Goal: Task Accomplishment & Management: Complete application form

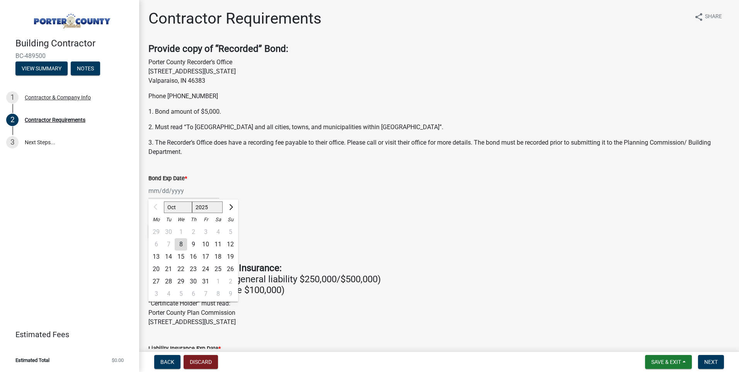
drag, startPoint x: 154, startPoint y: 190, endPoint x: 168, endPoint y: 190, distance: 14.3
click at [156, 190] on div "Oct Nov [DATE] 2026 2027 2028 2029 2030 2031 2032 2033 2034 2035 2036 2037 2038…" at bounding box center [183, 191] width 71 height 16
click at [209, 208] on select "2025 2026 2027 2028 2029 2030 2031 2032 2033 2034 2035 2036 2037 2038 2039 2040…" at bounding box center [207, 207] width 31 height 12
select select "2026"
click at [192, 201] on select "2025 2026 2027 2028 2029 2030 2031 2032 2033 2034 2035 2036 2037 2038 2039 2040…" at bounding box center [207, 207] width 31 height 12
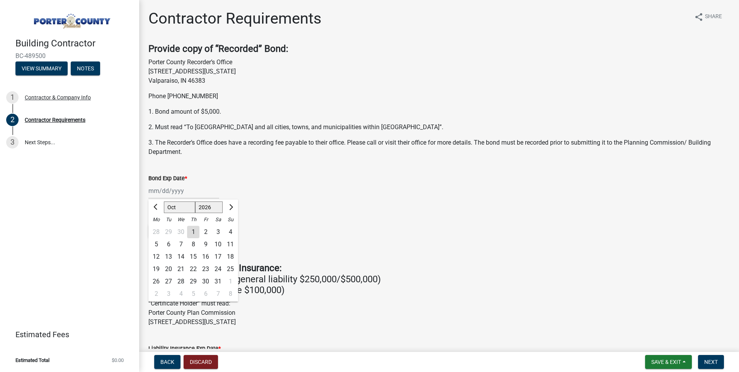
click at [195, 245] on div "8" at bounding box center [193, 244] width 12 height 12
type input "[DATE]"
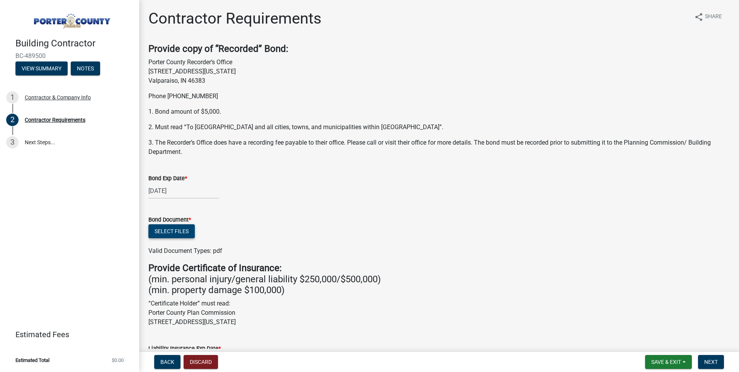
click at [167, 233] on button "Select files" at bounding box center [171, 231] width 46 height 14
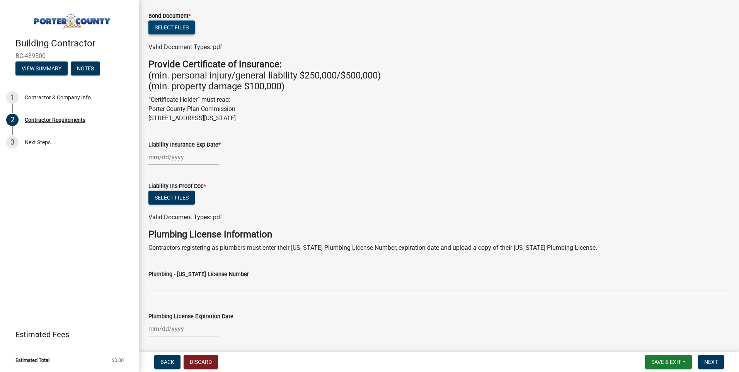
scroll to position [232, 0]
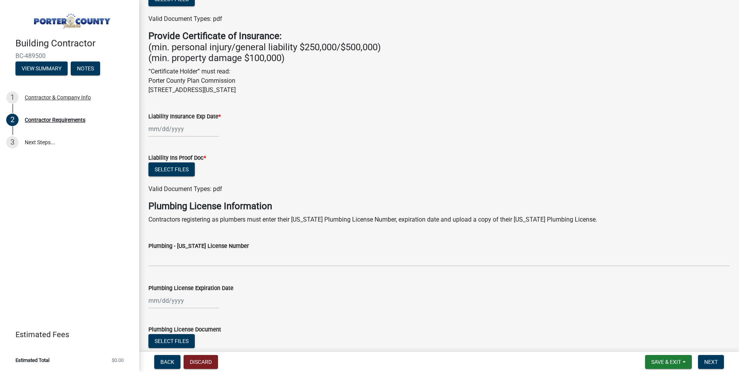
click at [162, 128] on div at bounding box center [183, 129] width 71 height 16
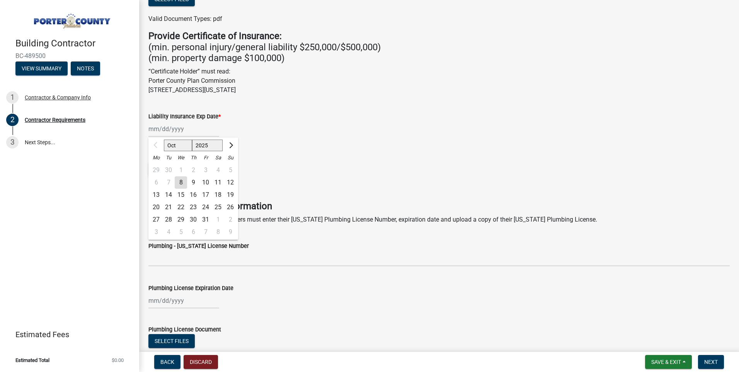
click at [179, 143] on select "Oct Nov Dec" at bounding box center [178, 146] width 28 height 12
click at [214, 144] on select "2025 2026 2027 2028 2029 2030 2031 2032 2033 2034 2035 2036 2037 2038 2039 2040…" at bounding box center [207, 146] width 31 height 12
select select "2026"
click at [192, 140] on select "2025 2026 2027 2028 2029 2030 2031 2032 2033 2034 2035 2036 2037 2038 2039 2040…" at bounding box center [207, 146] width 31 height 12
click at [176, 141] on select "Jan Feb Mar Apr May Jun [DATE] Aug Sep Oct Nov Dec" at bounding box center [179, 146] width 31 height 12
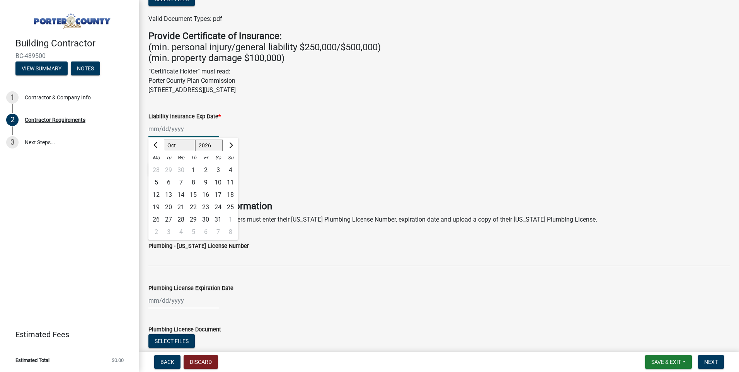
select select "4"
click at [164, 140] on select "Jan Feb Mar Apr May Jun [DATE] Aug Sep Oct Nov Dec" at bounding box center [179, 146] width 31 height 12
click at [162, 182] on div "7" at bounding box center [168, 182] width 12 height 12
type input "[DATE]"
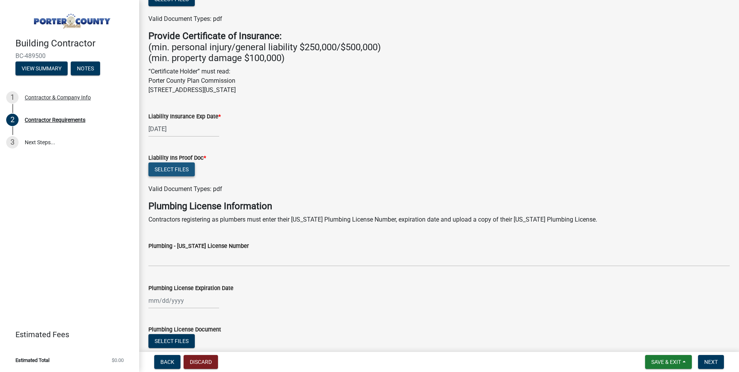
click at [170, 172] on button "Select files" at bounding box center [171, 169] width 46 height 14
click at [172, 170] on button "Select files" at bounding box center [171, 169] width 46 height 14
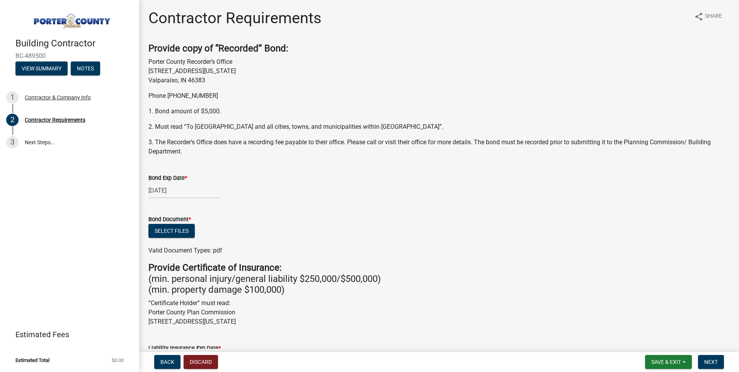
scroll to position [0, 0]
click at [179, 235] on button "Select files" at bounding box center [171, 231] width 46 height 14
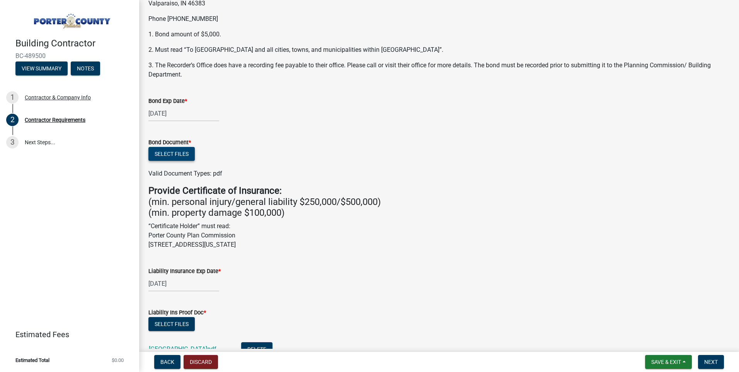
scroll to position [309, 0]
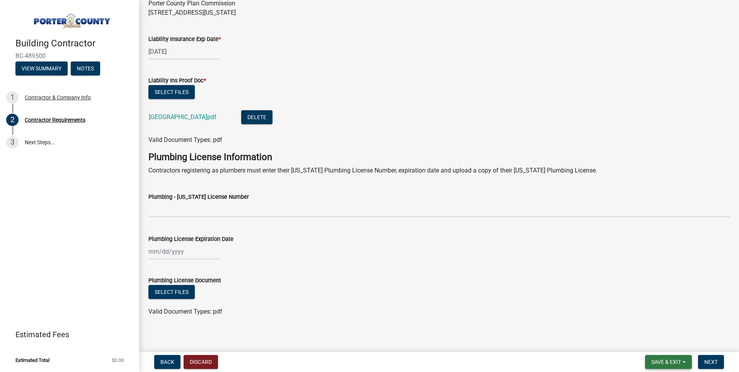
click at [661, 361] on span "Save & Exit" at bounding box center [666, 362] width 30 height 6
click at [653, 277] on div "Plumbing License Document" at bounding box center [438, 280] width 581 height 9
click at [710, 361] on span "Next" at bounding box center [711, 362] width 14 height 6
click at [669, 362] on span "Save & Exit" at bounding box center [666, 362] width 30 height 6
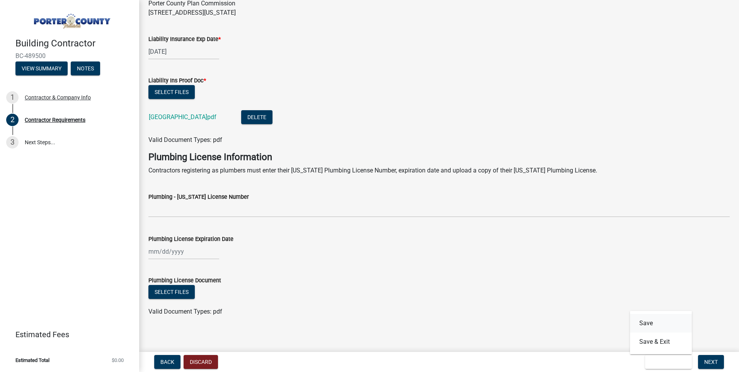
click at [655, 323] on button "Save" at bounding box center [661, 323] width 62 height 19
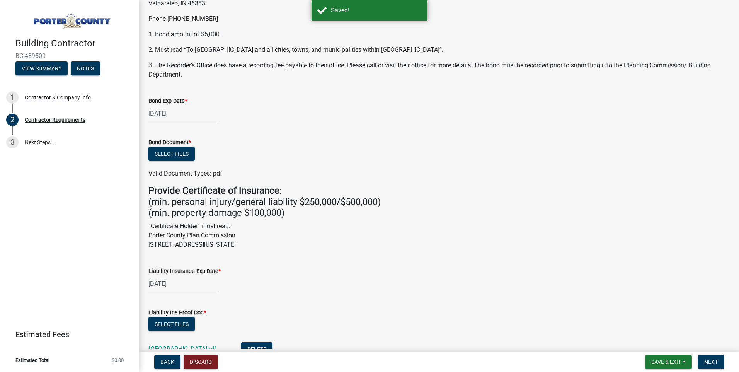
scroll to position [309, 0]
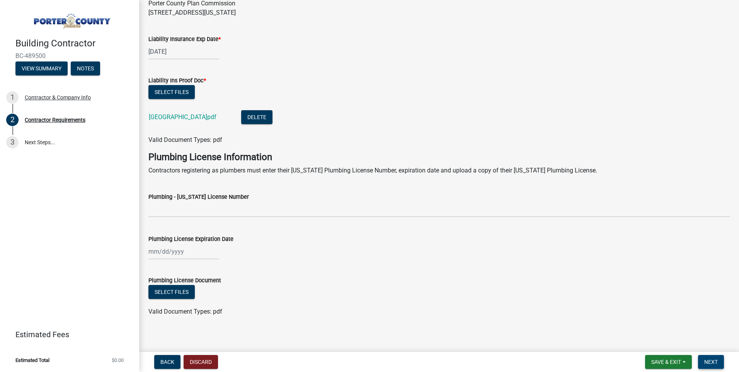
click at [714, 361] on span "Next" at bounding box center [711, 362] width 14 height 6
click at [41, 143] on link "3 Next Steps..." at bounding box center [69, 142] width 139 height 22
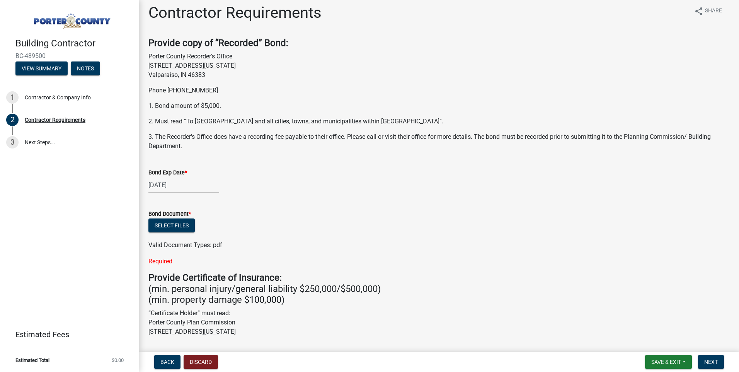
scroll to position [0, 0]
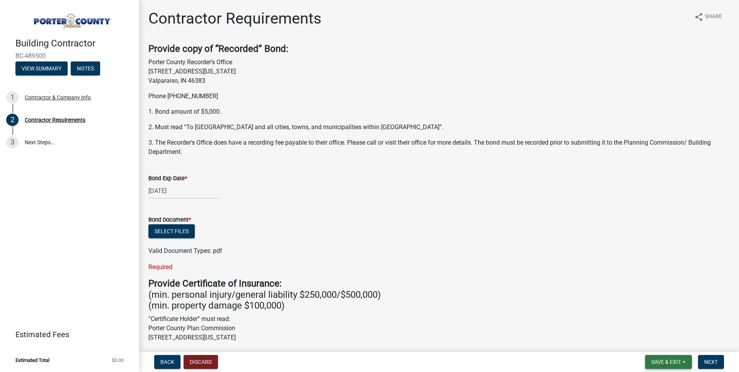
click at [672, 364] on span "Save & Exit" at bounding box center [666, 362] width 30 height 6
click at [658, 346] on button "Save & Exit" at bounding box center [661, 341] width 62 height 19
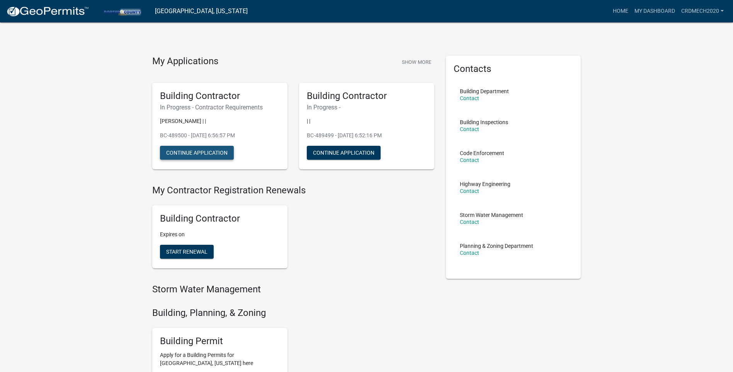
click at [192, 152] on button "Continue Application" at bounding box center [197, 153] width 74 height 14
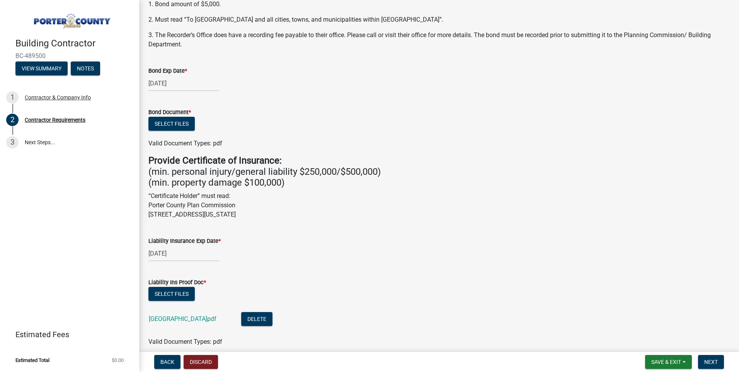
scroll to position [155, 0]
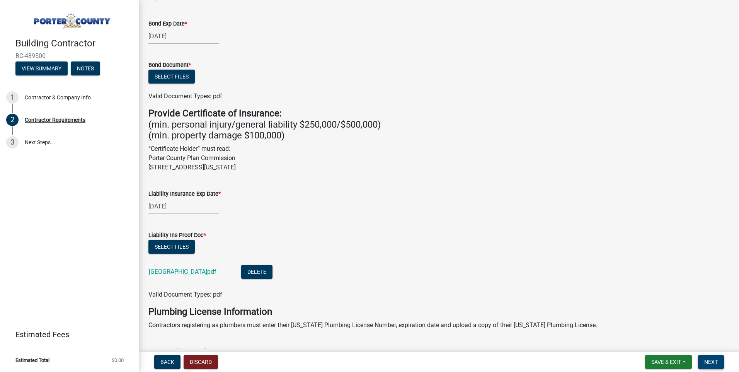
click at [713, 364] on span "Next" at bounding box center [711, 362] width 14 height 6
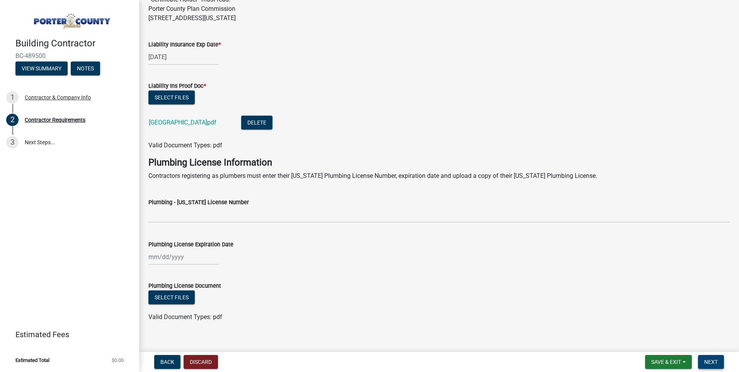
scroll to position [329, 0]
